Goal: Browse casually: Explore the website without a specific task or goal

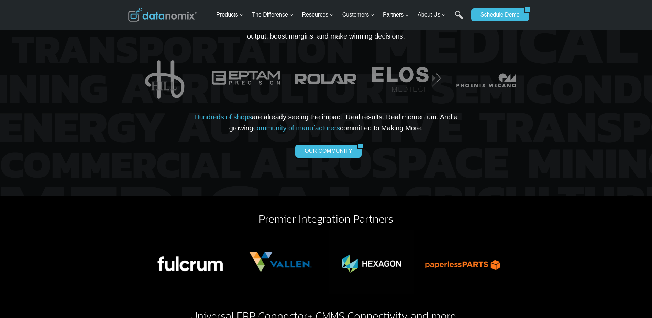
scroll to position [1341, 0]
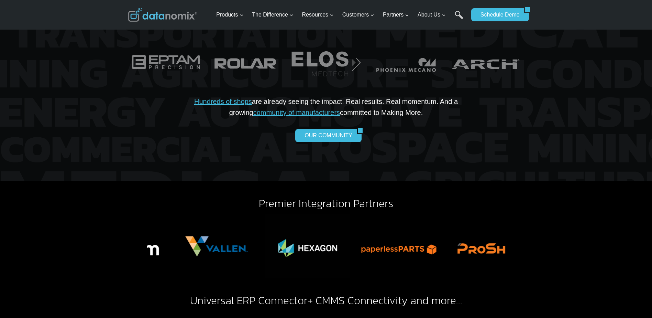
drag, startPoint x: 283, startPoint y: 244, endPoint x: 426, endPoint y: 223, distance: 144.2
click at [533, 223] on div "Premier Integration Partners Universal ERP Connector + CMMS Connectivity and mo…" at bounding box center [326, 280] width 652 height 199
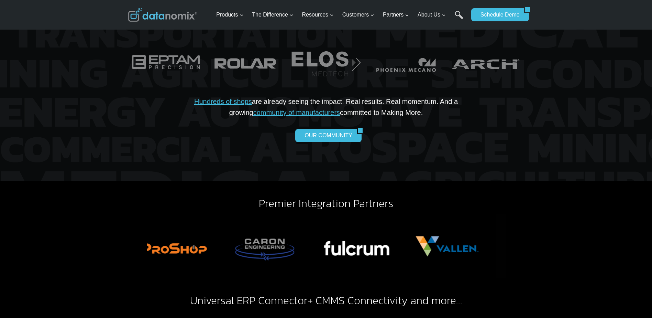
drag, startPoint x: 241, startPoint y: 248, endPoint x: 507, endPoint y: 237, distance: 265.7
click at [507, 237] on div "Premier Integration Partners Universal ERP Connector + CMMS Connectivity and mo…" at bounding box center [326, 274] width 396 height 187
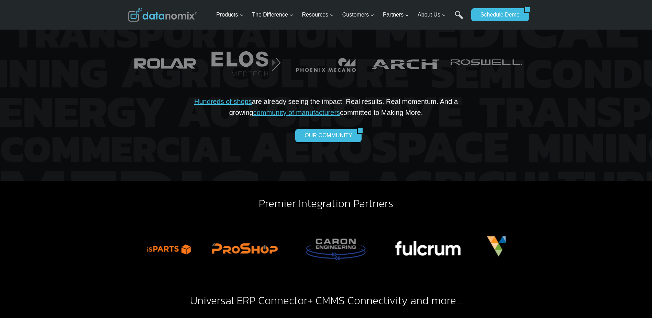
drag, startPoint x: 276, startPoint y: 243, endPoint x: 510, endPoint y: 219, distance: 235.3
click at [512, 219] on div "Premier Integration Partners Universal ERP Connector + CMMS Connectivity and mo…" at bounding box center [326, 274] width 396 height 187
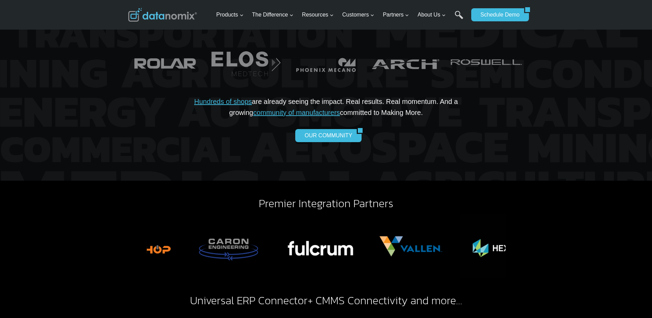
drag, startPoint x: 208, startPoint y: 236, endPoint x: 417, endPoint y: 225, distance: 209.3
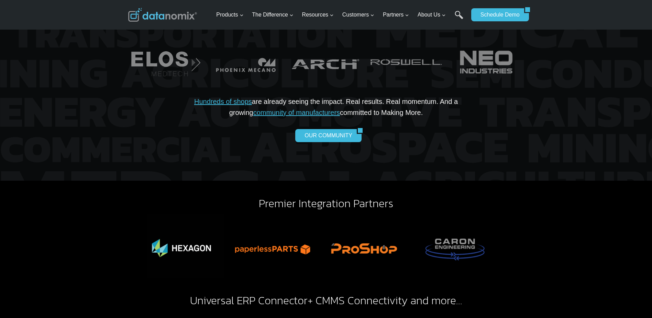
drag, startPoint x: 239, startPoint y: 231, endPoint x: 459, endPoint y: 224, distance: 220.1
click at [459, 224] on img "6 of 6" at bounding box center [454, 246] width 85 height 64
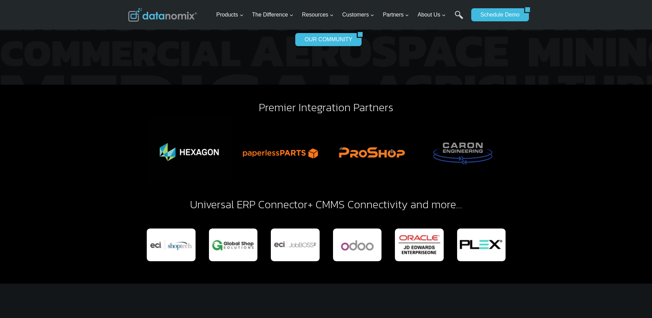
scroll to position [1478, 0]
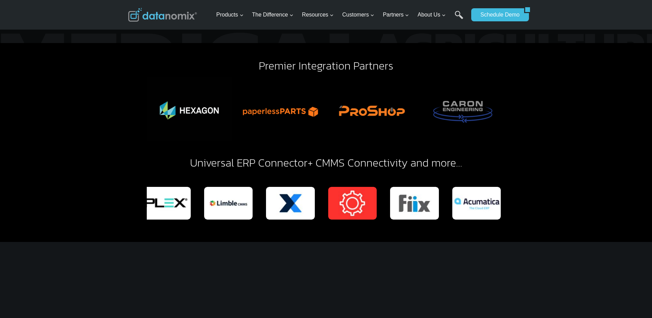
drag, startPoint x: 354, startPoint y: 192, endPoint x: 131, endPoint y: 224, distance: 225.5
click at [131, 224] on div "Premier Integration Partners Universal ERP Connector + CMMS Connectivity and mo…" at bounding box center [326, 142] width 413 height 199
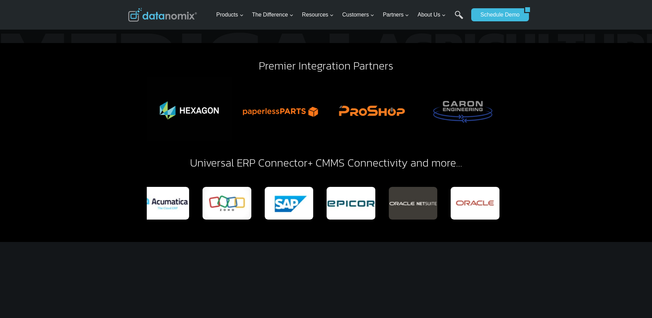
drag, startPoint x: 478, startPoint y: 187, endPoint x: 158, endPoint y: 230, distance: 323.0
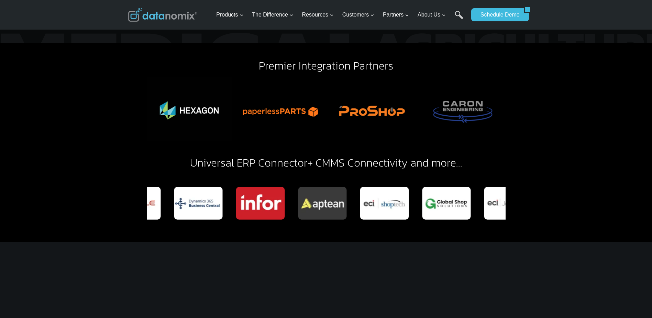
drag, startPoint x: 451, startPoint y: 190, endPoint x: 163, endPoint y: 230, distance: 290.5
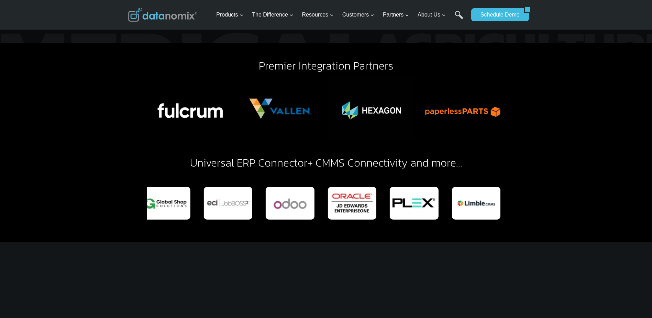
drag, startPoint x: 429, startPoint y: 196, endPoint x: 361, endPoint y: 210, distance: 69.5
click at [161, 228] on div "Premier Integration Partners Universal ERP Connector + CMMS Connectivity and mo…" at bounding box center [326, 142] width 413 height 199
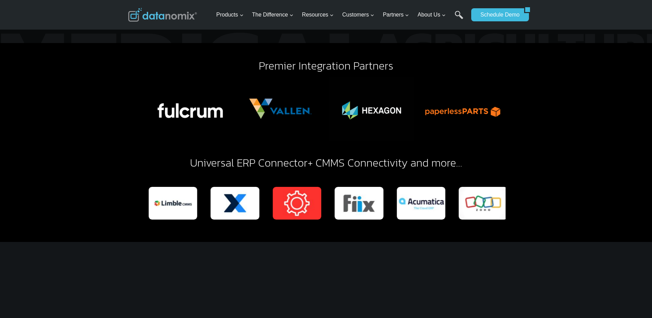
drag, startPoint x: 444, startPoint y: 200, endPoint x: 320, endPoint y: 216, distance: 125.1
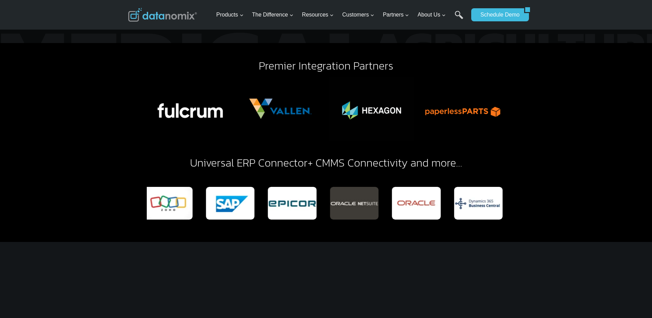
drag, startPoint x: 449, startPoint y: 198, endPoint x: 129, endPoint y: 227, distance: 321.3
click at [132, 225] on div "Premier Integration Partners Universal ERP Connector + CMMS Connectivity and mo…" at bounding box center [326, 142] width 413 height 199
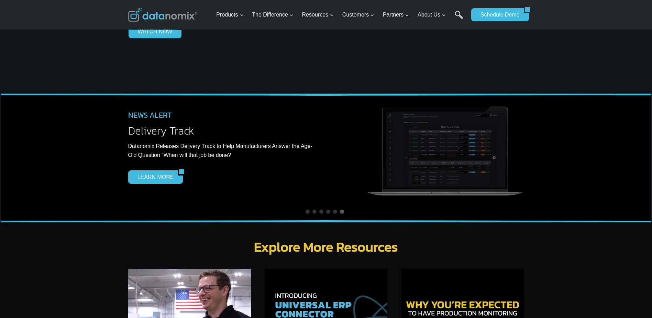
scroll to position [1960, 0]
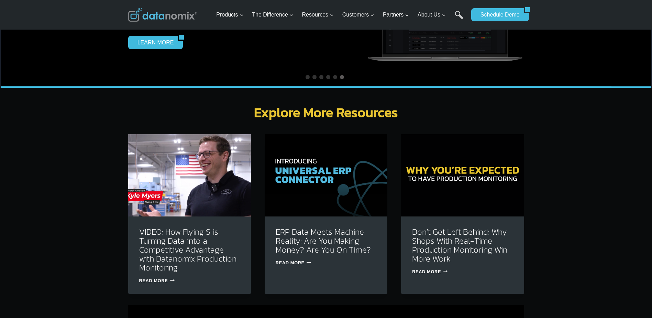
click at [73, 234] on div "Explore More Resources VIDEO: How Flying S is Turning Data into a Competitive A…" at bounding box center [326, 249] width 652 height 322
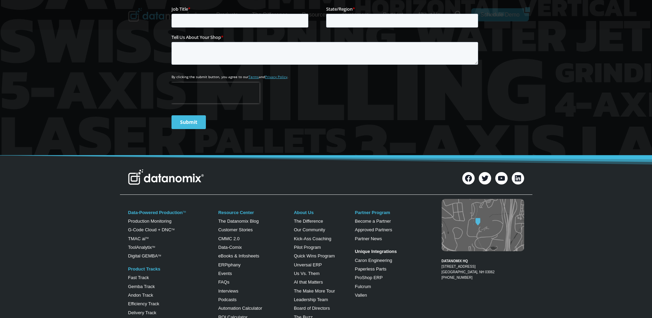
scroll to position [2737, 0]
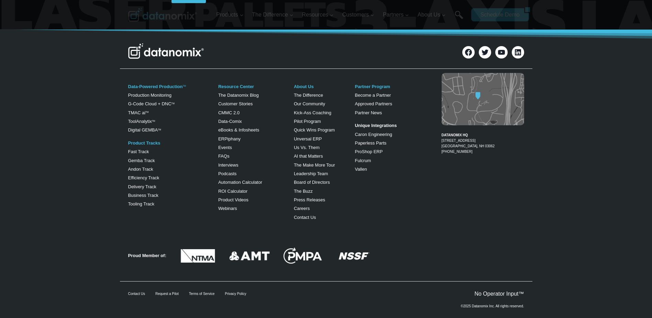
click at [471, 195] on div "DATANOMIX HQ [STREET_ADDRESS] 1-866-488-4369" at bounding box center [478, 148] width 94 height 153
click at [483, 90] on img at bounding box center [483, 99] width 83 height 52
